Goal: Check status: Check status

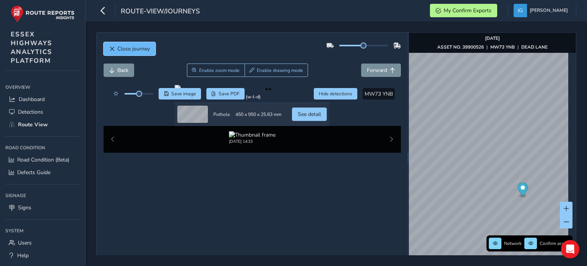
click at [131, 50] on span "Close journey" at bounding box center [133, 48] width 32 height 7
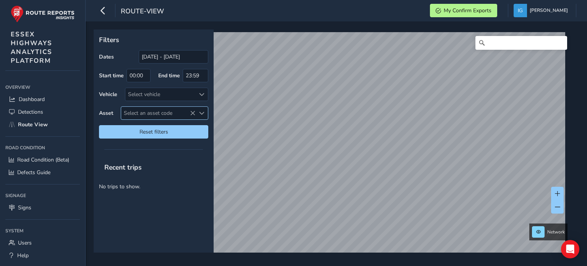
click at [200, 113] on span "Select an asset code" at bounding box center [201, 112] width 5 height 5
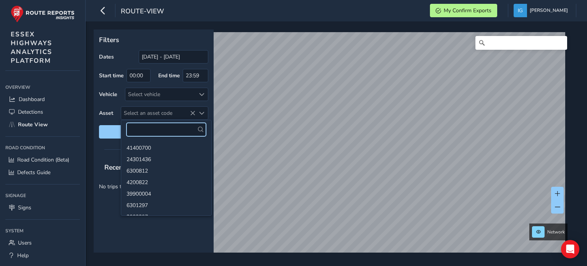
paste input "39901427"
type input "39901427"
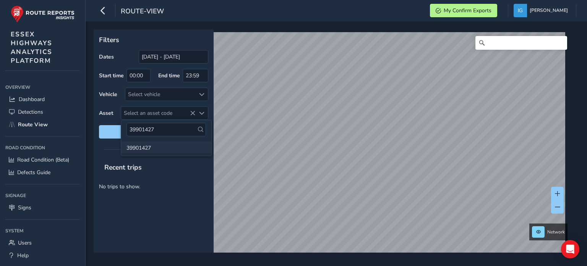
click at [140, 147] on li "39901427" at bounding box center [166, 146] width 90 height 11
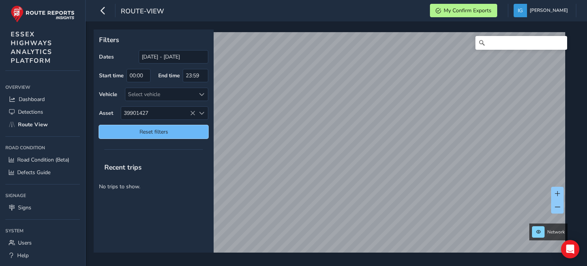
click at [176, 133] on span "Reset filters" at bounding box center [154, 131] width 98 height 7
type input "[DATE] - [DATE]"
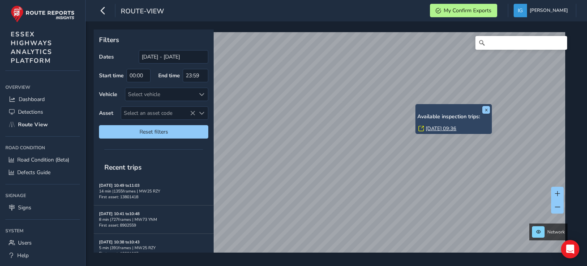
click at [433, 127] on link "[DATE] 09:36" at bounding box center [441, 128] width 31 height 7
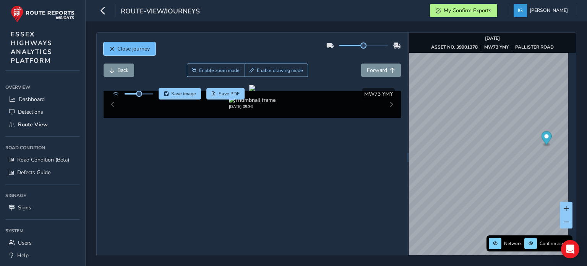
click at [144, 49] on span "Close journey" at bounding box center [133, 48] width 32 height 7
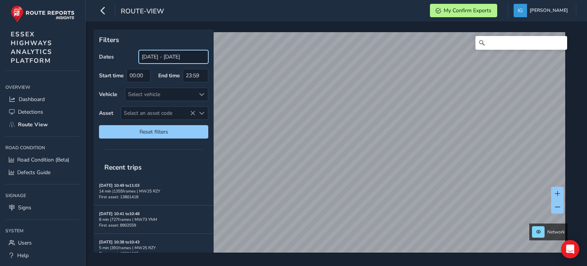
click at [179, 60] on input "[DATE] - [DATE]" at bounding box center [174, 56] width 70 height 13
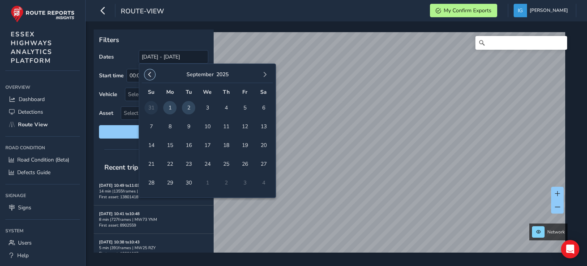
click at [149, 75] on span "button" at bounding box center [149, 74] width 5 height 5
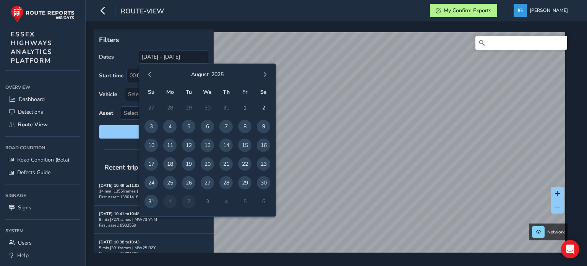
click at [149, 75] on span "button" at bounding box center [149, 74] width 5 height 5
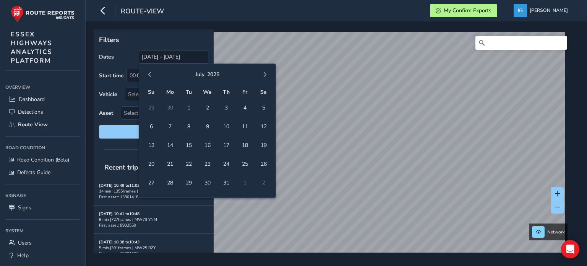
click at [149, 75] on span "button" at bounding box center [149, 74] width 5 height 5
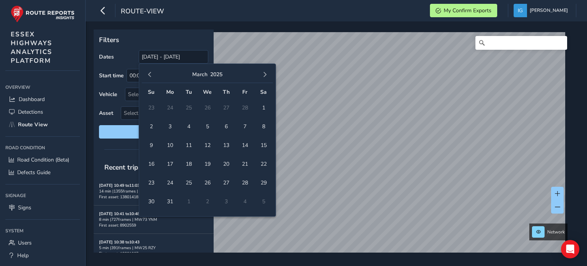
click at [149, 75] on span "button" at bounding box center [149, 74] width 5 height 5
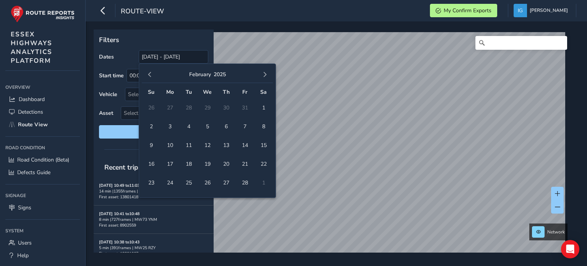
click at [149, 75] on span "button" at bounding box center [149, 74] width 5 height 5
drag, startPoint x: 149, startPoint y: 142, endPoint x: 154, endPoint y: 136, distance: 7.9
click at [149, 142] on span "15" at bounding box center [150, 144] width 13 height 13
click at [263, 74] on span "button" at bounding box center [264, 74] width 5 height 5
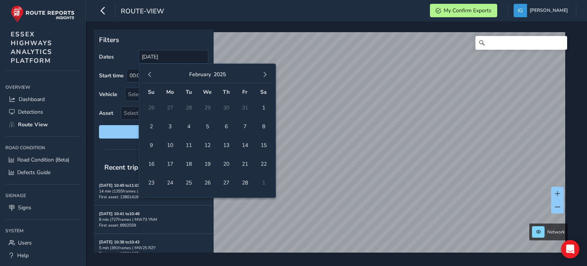
click at [263, 74] on span "button" at bounding box center [264, 74] width 5 height 5
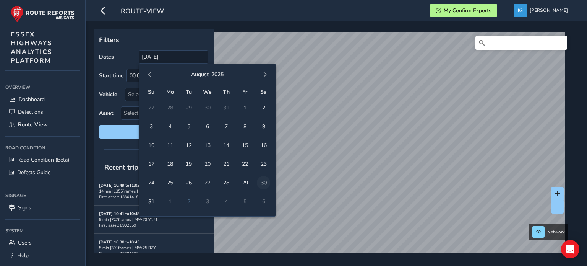
click at [264, 183] on span "30" at bounding box center [263, 182] width 13 height 13
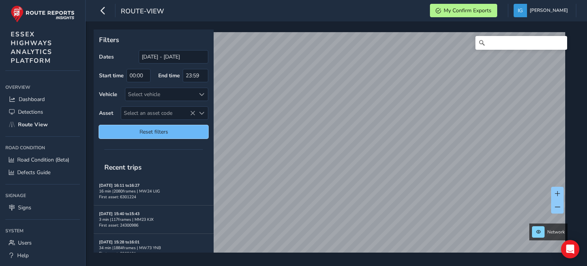
click at [131, 134] on span "Reset filters" at bounding box center [154, 131] width 98 height 7
type input "[DATE] - [DATE]"
